Goal: Transaction & Acquisition: Purchase product/service

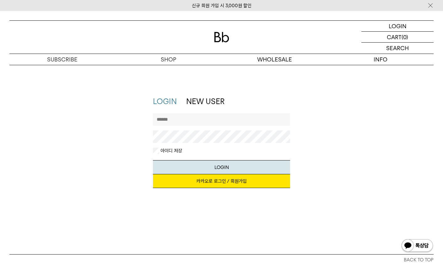
click at [222, 182] on link "카카오로 로그인 / 회원가입" at bounding box center [221, 181] width 137 height 14
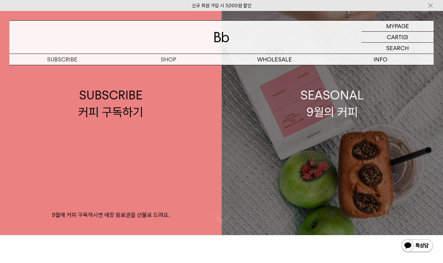
scroll to position [45, 0]
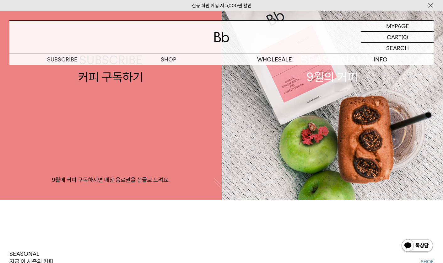
click at [219, 182] on button "button" at bounding box center [222, 187] width 16 height 16
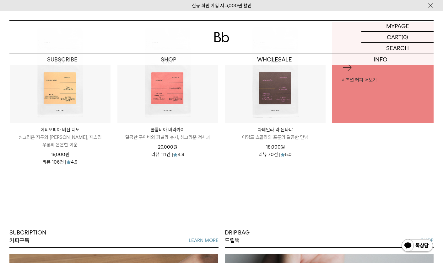
scroll to position [329, 0]
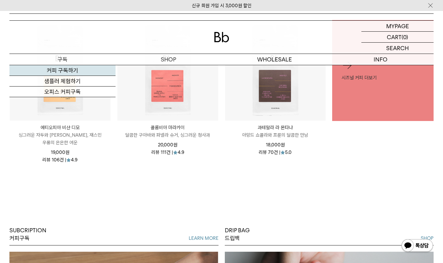
click at [65, 70] on link "커피 구독하기" at bounding box center [62, 70] width 106 height 11
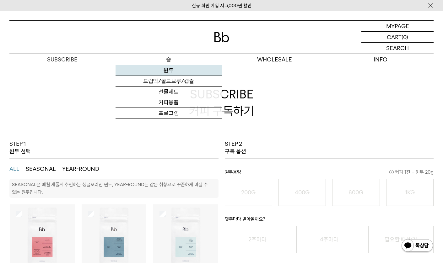
click at [166, 70] on link "원두" at bounding box center [168, 70] width 106 height 11
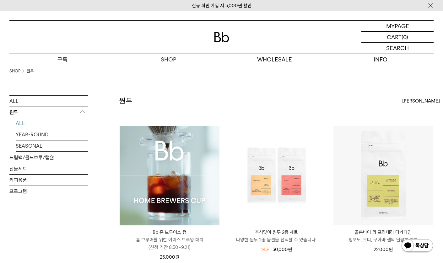
click at [62, 58] on p "구독" at bounding box center [62, 59] width 106 height 11
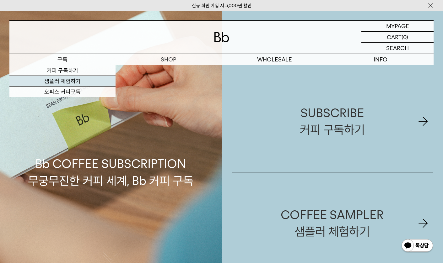
click at [58, 80] on link "샘플러 체험하기" at bounding box center [62, 81] width 106 height 11
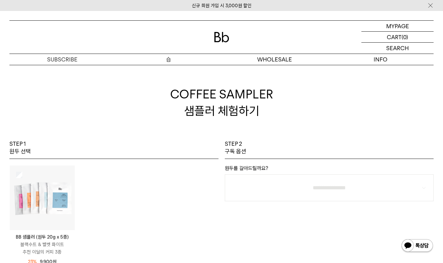
click at [167, 60] on p "숍" at bounding box center [168, 59] width 106 height 11
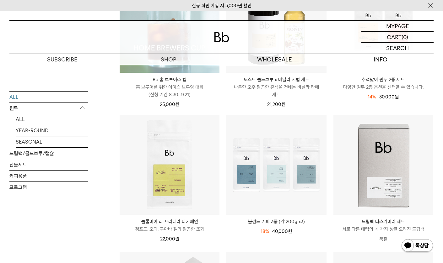
scroll to position [153, 0]
click at [24, 119] on link "ALL" at bounding box center [52, 119] width 72 height 11
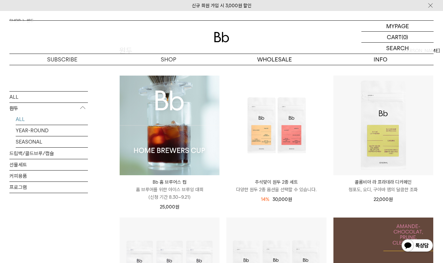
scroll to position [50, 0]
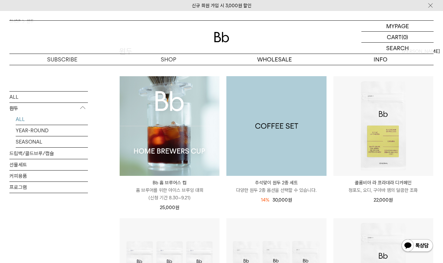
click at [292, 136] on img at bounding box center [276, 126] width 100 height 100
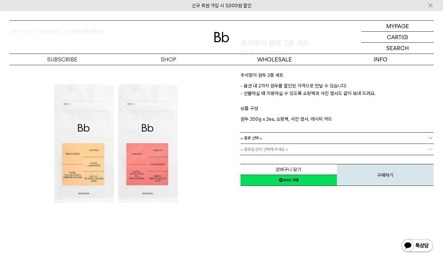
scroll to position [40, 0]
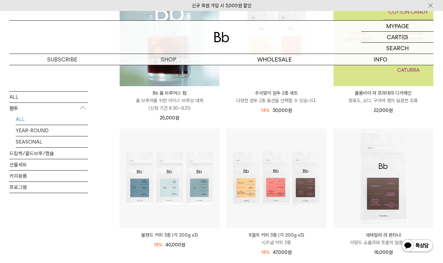
scroll to position [142, 0]
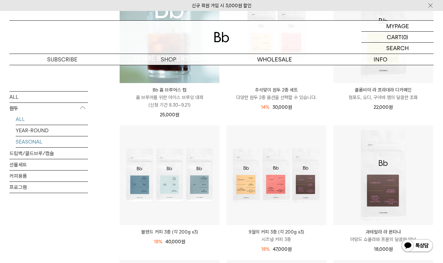
click at [26, 144] on link "SEASONAL" at bounding box center [52, 141] width 72 height 11
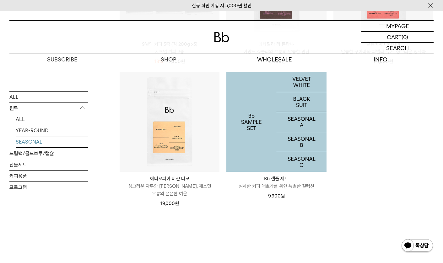
scroll to position [332, 0]
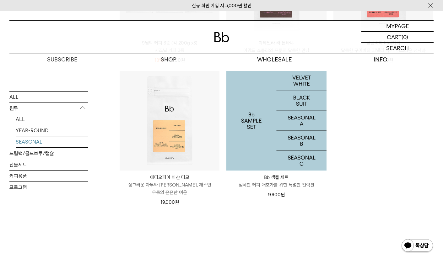
click at [284, 180] on p "Bb 샘플 세트" at bounding box center [276, 178] width 100 height 8
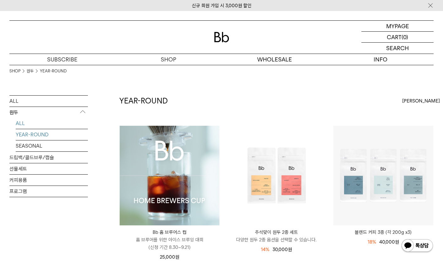
click at [21, 124] on link "ALL" at bounding box center [52, 123] width 72 height 11
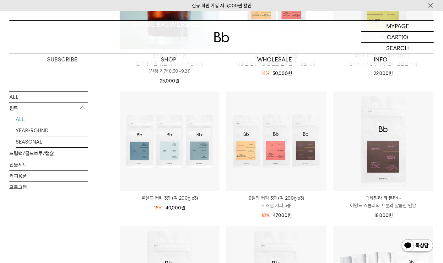
scroll to position [180, 0]
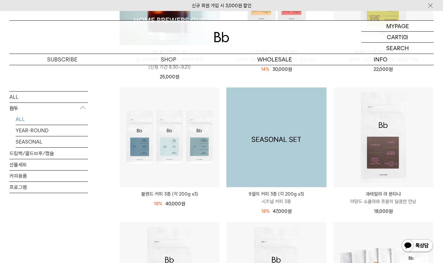
click at [270, 142] on img at bounding box center [276, 138] width 100 height 100
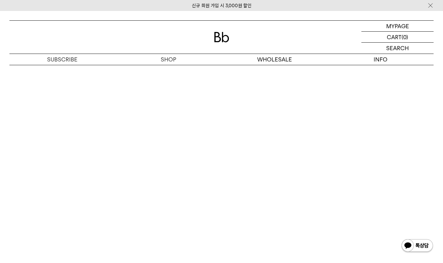
scroll to position [1807, 0]
